Goal: Task Accomplishment & Management: Use online tool/utility

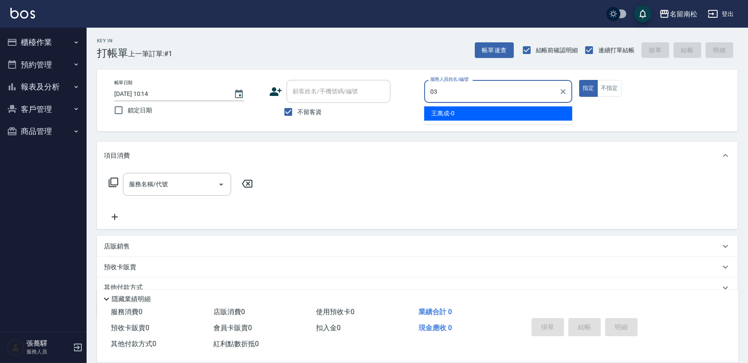
type input "[PERSON_NAME]-03"
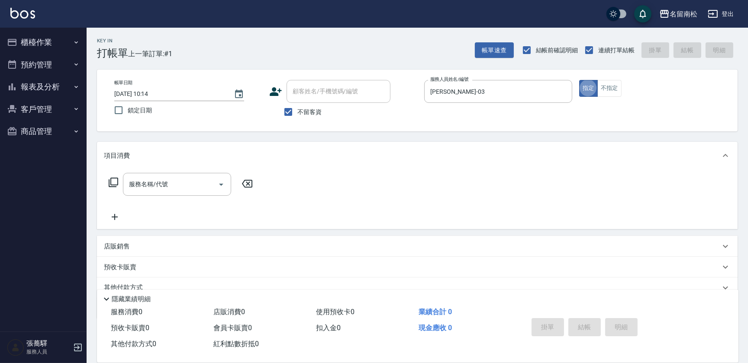
type button "true"
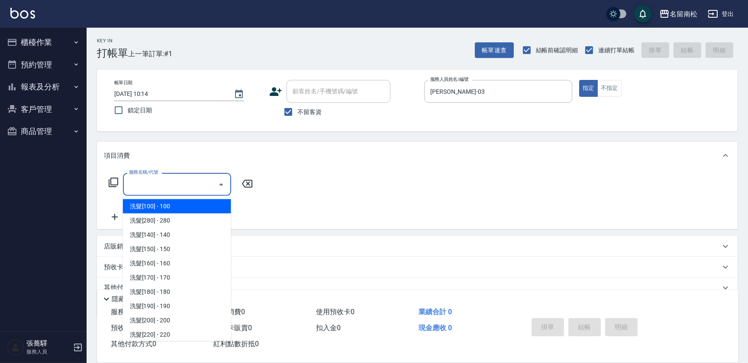
click at [182, 184] on input "服務名稱/代號" at bounding box center [170, 184] width 87 height 15
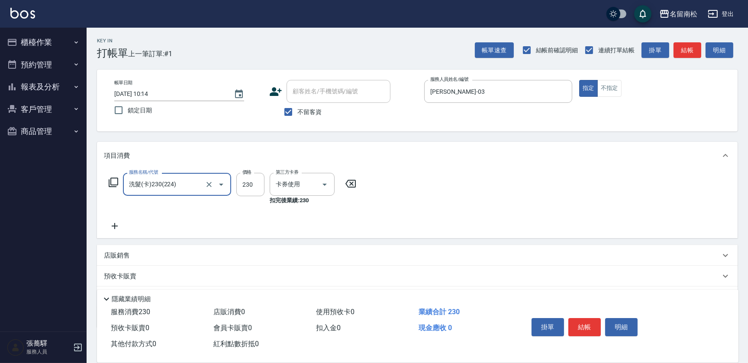
type input "洗髮(卡)230(224)"
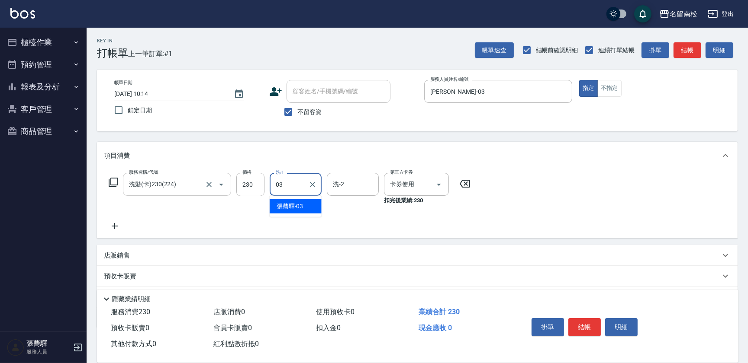
type input "[PERSON_NAME]-03"
click at [586, 329] on button "結帳" at bounding box center [584, 327] width 32 height 18
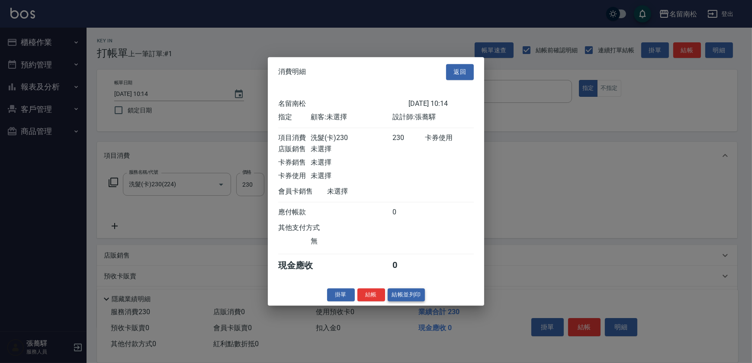
click at [405, 296] on button "結帳並列印" at bounding box center [407, 295] width 38 height 13
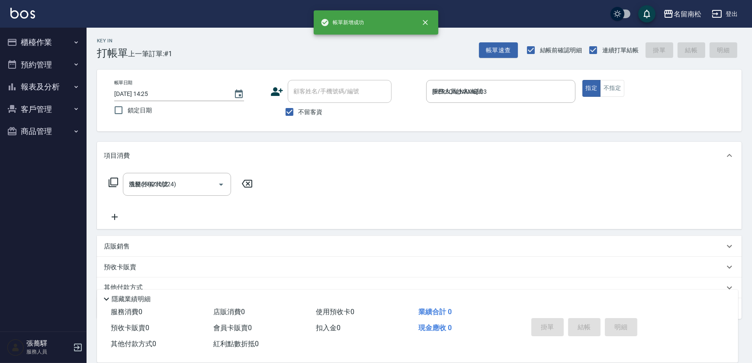
type input "[DATE] 14:25"
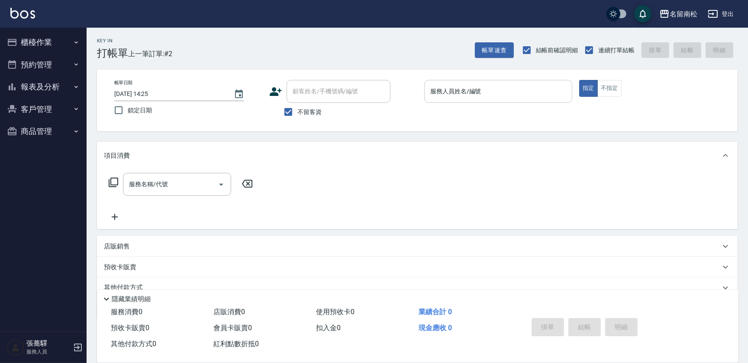
click at [521, 90] on input "服務人員姓名/編號" at bounding box center [498, 91] width 140 height 15
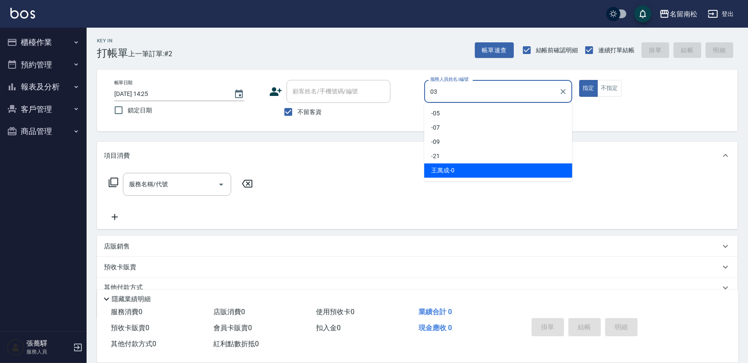
type input "[PERSON_NAME]-03"
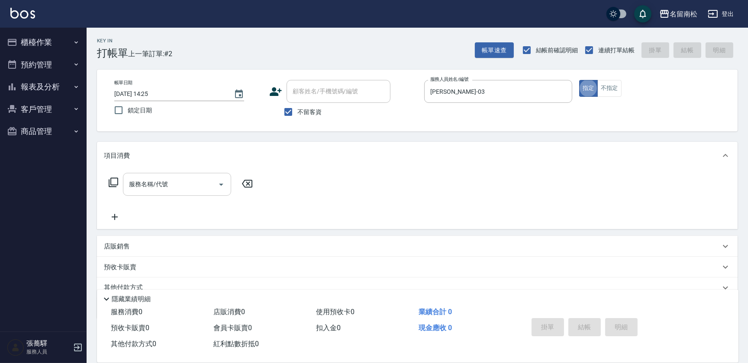
click at [194, 188] on input "服務名稱/代號" at bounding box center [170, 184] width 87 height 15
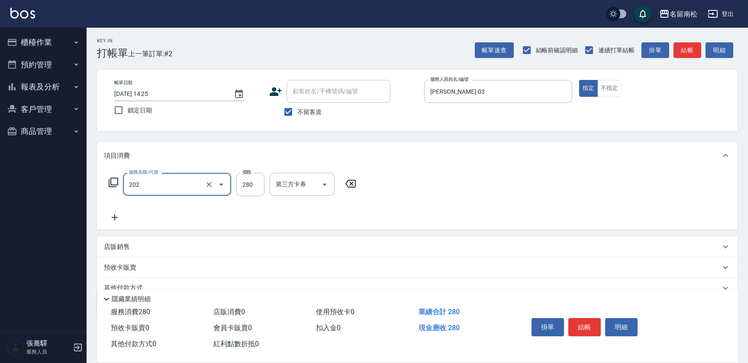
type input "洗髮[280](202)"
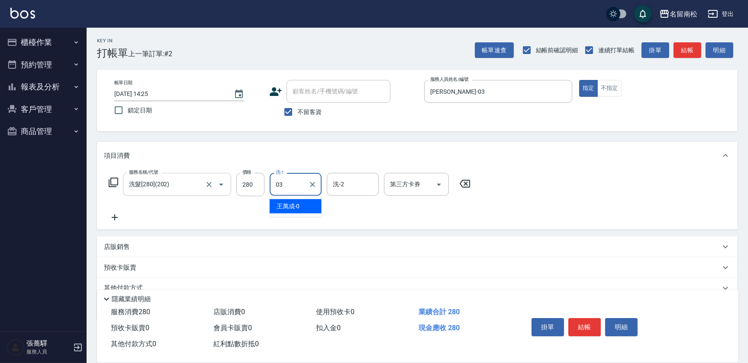
type input "[PERSON_NAME]-03"
click at [310, 184] on icon "Clear" at bounding box center [312, 184] width 9 height 9
type input "[PERSON_NAME]-28"
click at [578, 326] on button "結帳" at bounding box center [584, 327] width 32 height 18
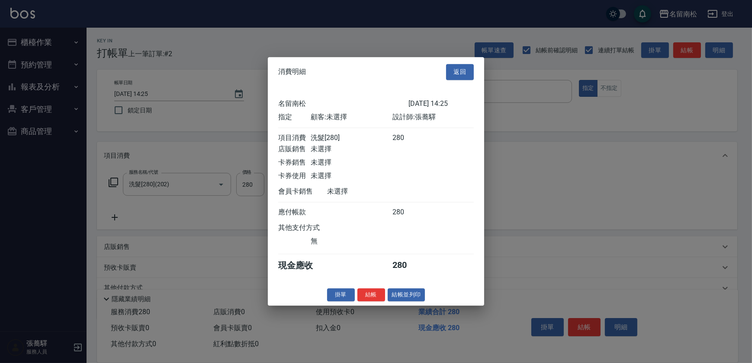
click at [392, 299] on button "結帳並列印" at bounding box center [407, 295] width 38 height 13
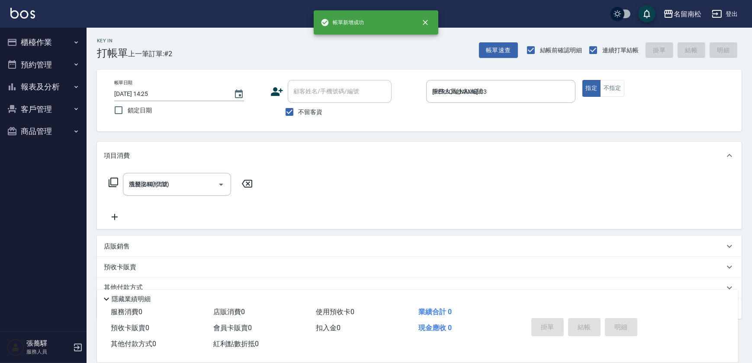
type input "[DATE] 14:26"
